Goal: Task Accomplishment & Management: Complete application form

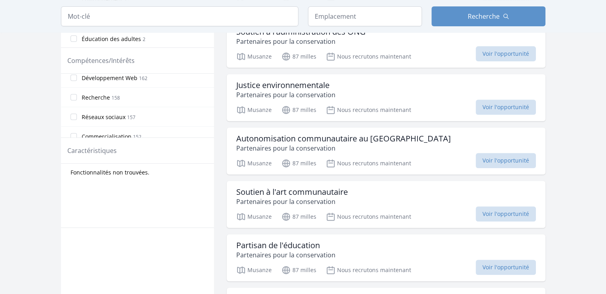
scroll to position [47, 0]
click at [153, 113] on label "Réseaux sociaux 157" at bounding box center [137, 115] width 153 height 16
click at [77, 113] on input "Réseaux sociaux 157" at bounding box center [74, 115] width 6 height 6
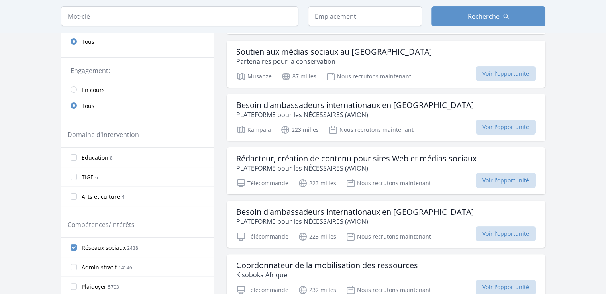
scroll to position [0, 0]
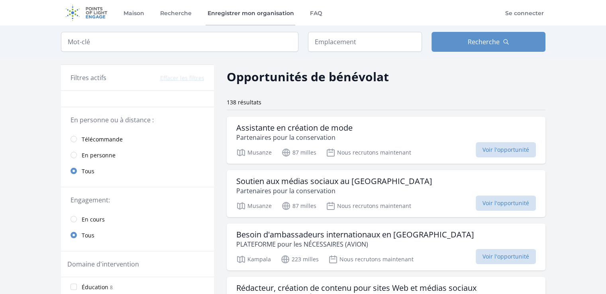
click at [245, 12] on font "Enregistrer mon organisation" at bounding box center [250, 13] width 87 height 7
